Goal: Information Seeking & Learning: Learn about a topic

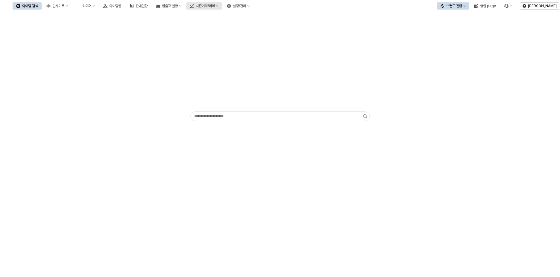
click at [215, 5] on div "시즌기획/리뷰" at bounding box center [205, 6] width 19 height 4
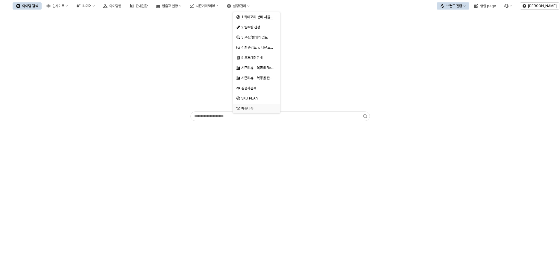
click at [254, 110] on div "매출비중" at bounding box center [257, 108] width 32 height 5
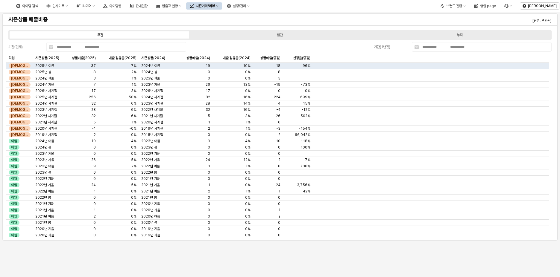
click at [116, 50] on div "**********" at bounding box center [120, 47] width 128 height 7
click at [280, 36] on div "월간" at bounding box center [280, 35] width 6 height 4
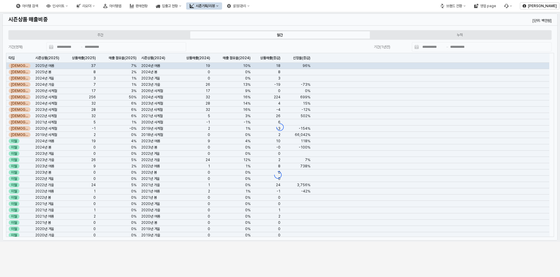
type input "**********"
click at [434, 47] on div "App Frame" at bounding box center [280, 127] width 560 height 230
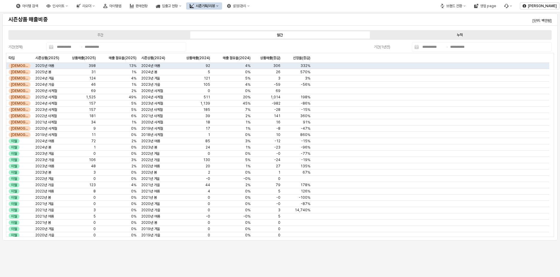
click at [460, 35] on div "누적" at bounding box center [460, 35] width 6 height 4
type input "**********"
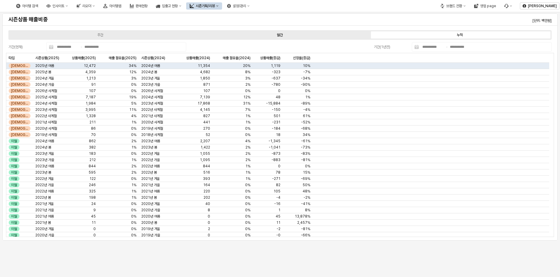
click at [340, 36] on label "월간" at bounding box center [280, 34] width 180 height 5
type input "**********"
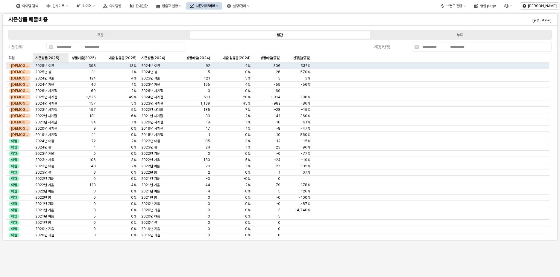
click at [60, 58] on div "시즌상품(2025) 시즌상품(2025)" at bounding box center [51, 58] width 36 height 10
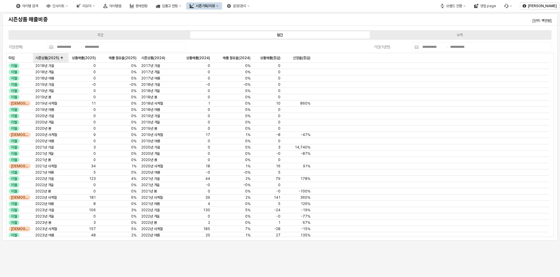
click at [60, 58] on div "시즌상품(2025) 시즌상품(2025)" at bounding box center [51, 58] width 36 height 10
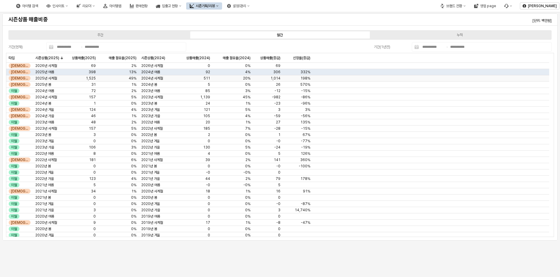
click at [52, 79] on span "2025년 사계절" at bounding box center [46, 78] width 22 height 5
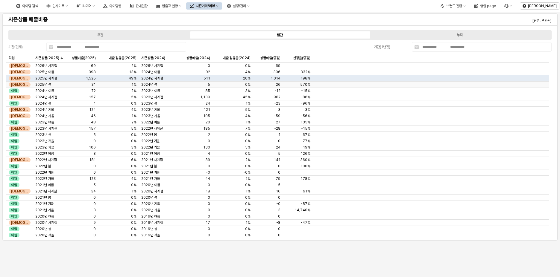
click at [56, 88] on div "2025년 봄" at bounding box center [51, 85] width 36 height 6
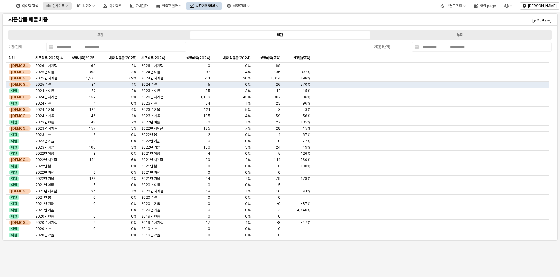
click at [72, 7] on button "인사이트" at bounding box center [57, 5] width 29 height 7
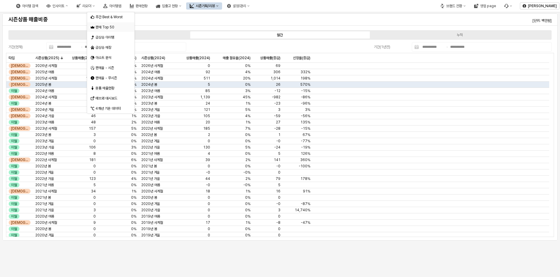
click at [108, 27] on div "판매 Top 50" at bounding box center [111, 27] width 32 height 5
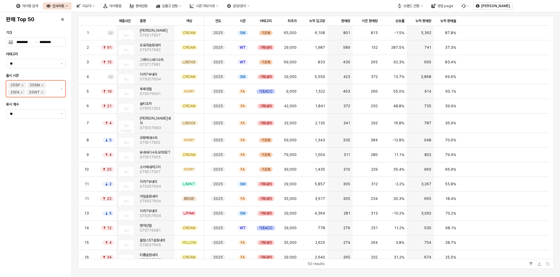
click at [44, 92] on div "25WT" at bounding box center [36, 92] width 19 height 6
click at [44, 84] on div "25SM" at bounding box center [36, 85] width 19 height 6
click at [43, 84] on icon "Remove 25SM" at bounding box center [42, 85] width 5 height 5
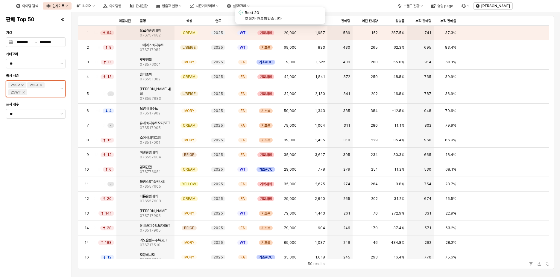
click at [23, 85] on icon "Remove 25SP" at bounding box center [22, 85] width 5 height 5
click at [50, 72] on div at bounding box center [36, 71] width 64 height 2
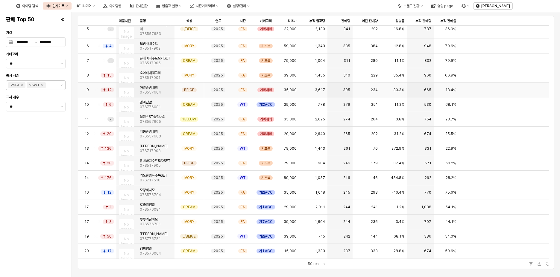
scroll to position [0, 0]
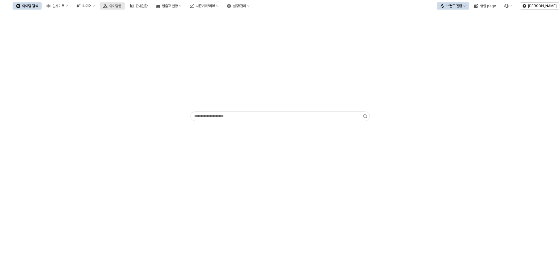
click at [121, 6] on div "아이템맵" at bounding box center [115, 6] width 12 height 4
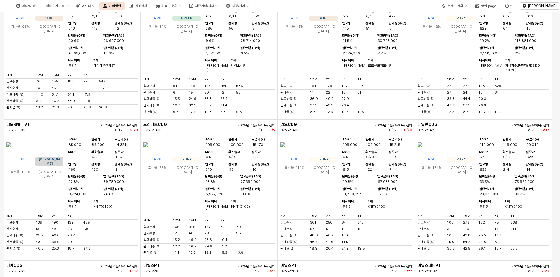
scroll to position [2693, 0]
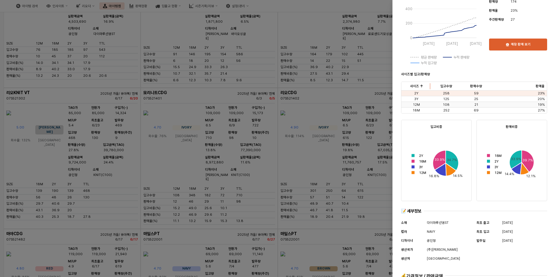
scroll to position [150, 0]
click at [477, 85] on div "판매수량 판매수량" at bounding box center [476, 86] width 30 height 9
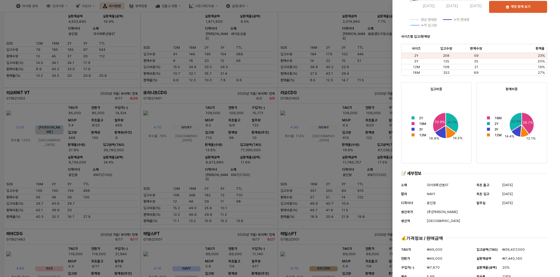
scroll to position [200, 0]
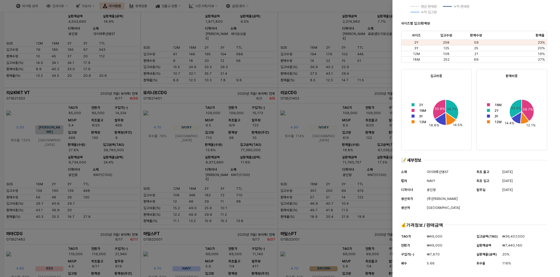
click at [332, 188] on div at bounding box center [280, 138] width 560 height 277
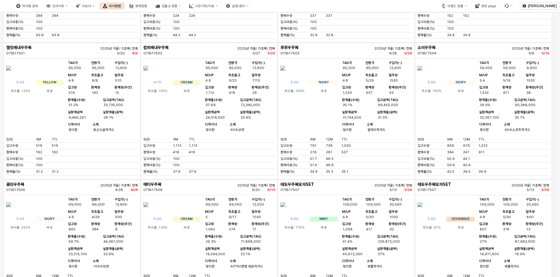
scroll to position [419, 0]
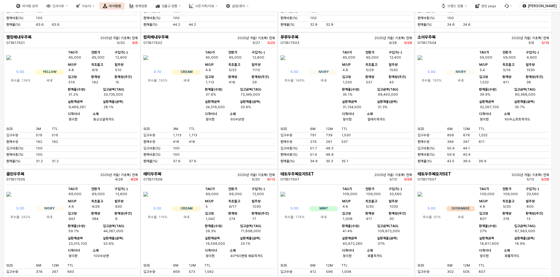
click at [422, 65] on img "App Frame" at bounding box center [419, 58] width 5 height 14
